Goal: Task Accomplishment & Management: Manage account settings

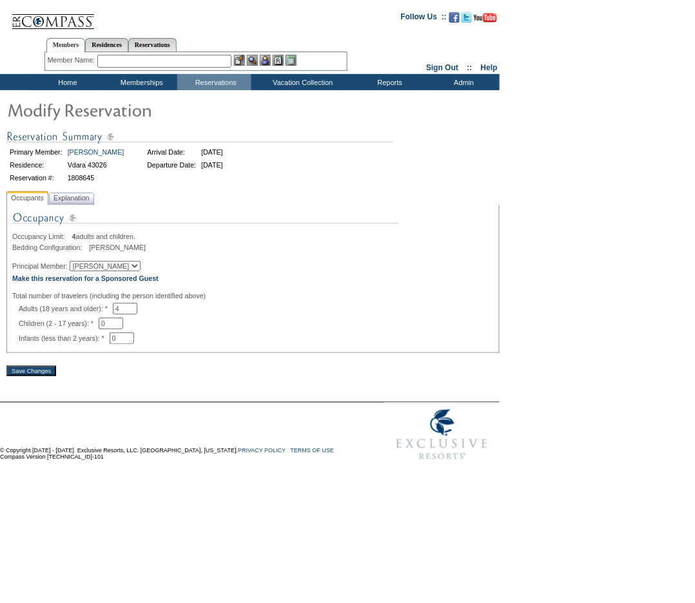
click at [120, 268] on div "Principal Member: Bill Bell" at bounding box center [253, 266] width 482 height 10
click at [108, 267] on select "[PERSON_NAME]" at bounding box center [105, 266] width 71 height 10
click at [207, 261] on div at bounding box center [253, 258] width 482 height 6
click at [88, 202] on span "Explanation" at bounding box center [71, 198] width 41 height 14
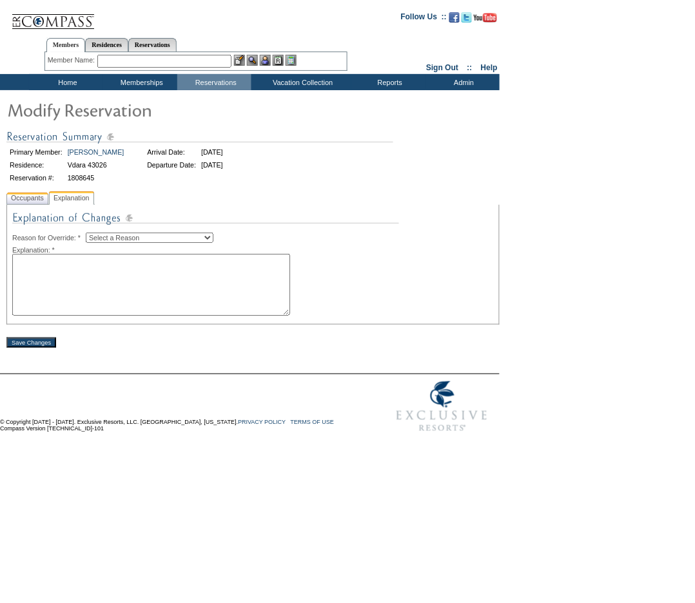
click at [17, 198] on span "Occupants" at bounding box center [27, 198] width 38 height 14
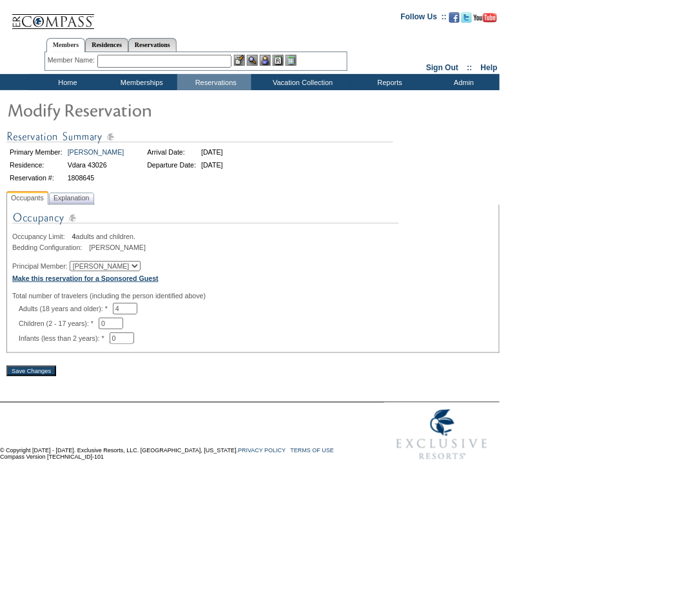
click at [108, 280] on b "Make this reservation for a Sponsored Guest" at bounding box center [85, 279] width 146 height 8
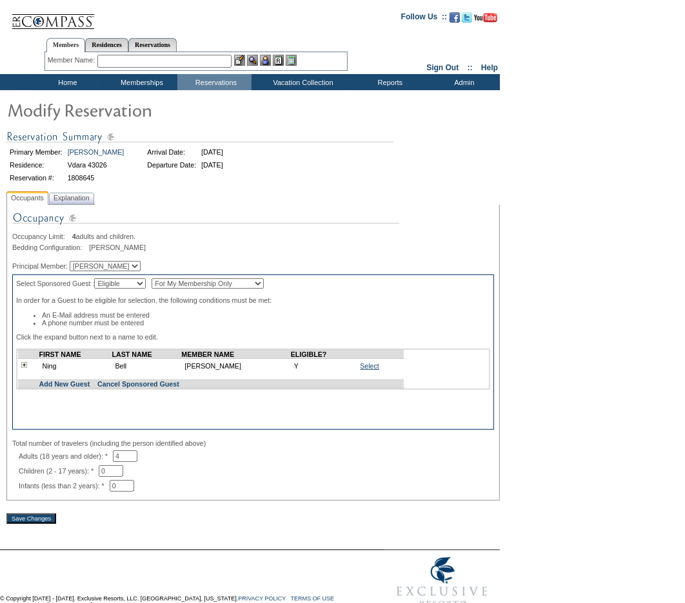
click at [369, 370] on link "Select" at bounding box center [369, 366] width 19 height 8
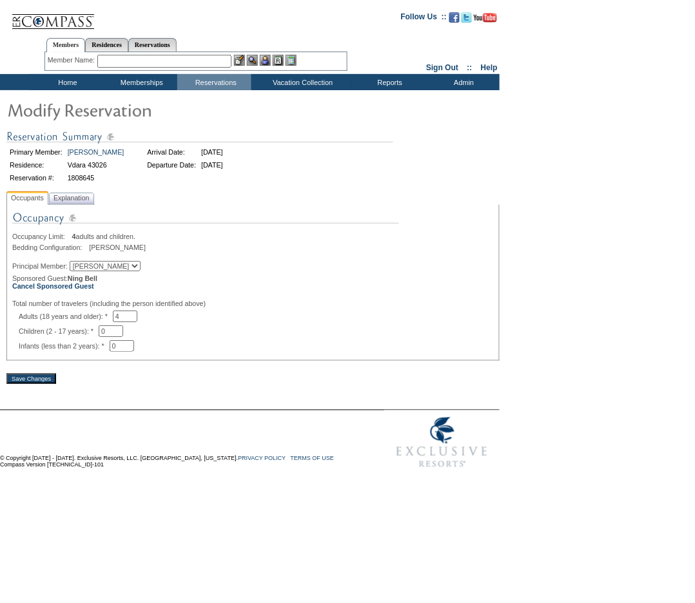
click at [43, 378] on input "Save Changes" at bounding box center [31, 379] width 50 height 10
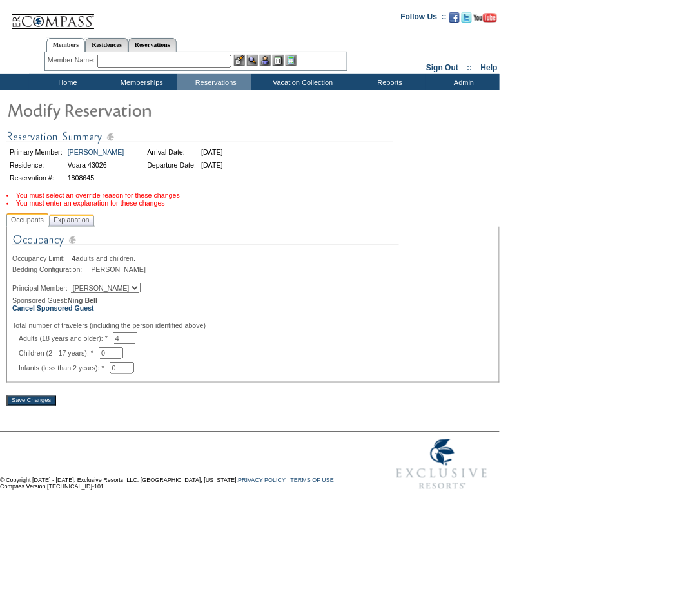
click at [69, 220] on span "Explanation" at bounding box center [71, 220] width 41 height 14
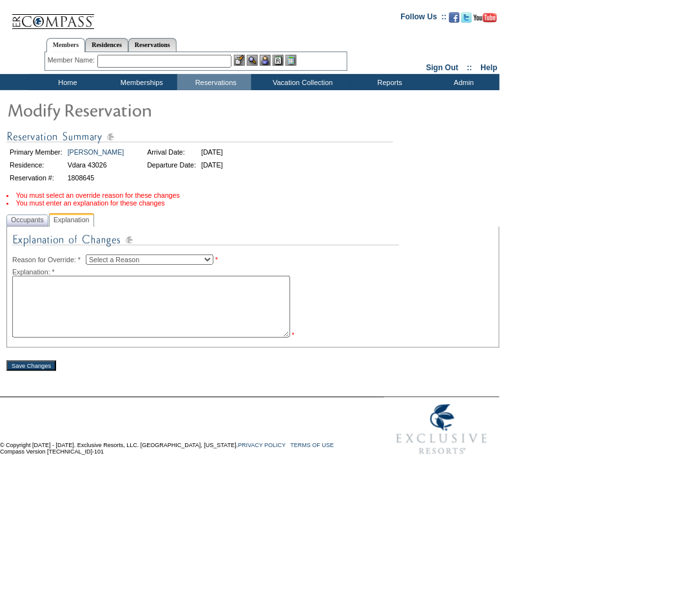
click at [184, 257] on select "Select a Reason Creating Continuous Stay Days Rebooked After Cancellation Editi…" at bounding box center [150, 260] width 128 height 10
select select "1045"
click at [96, 256] on select "Select a Reason Creating Continuous Stay Days Rebooked After Cancellation Editi…" at bounding box center [150, 260] width 128 height 10
click at [97, 329] on textarea at bounding box center [151, 307] width 278 height 62
type textarea "AMP"
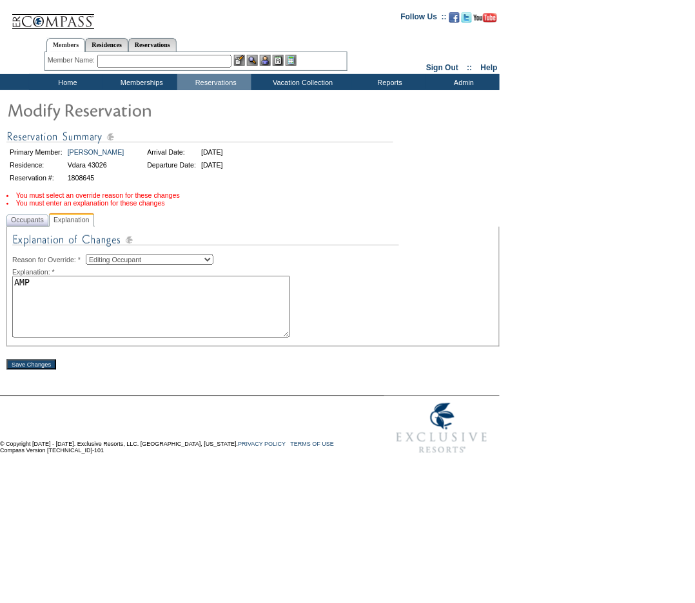
click at [37, 370] on div "Save Changes" at bounding box center [252, 358] width 493 height 23
click at [37, 370] on input "Save Changes" at bounding box center [31, 365] width 50 height 10
